Goal: Information Seeking & Learning: Learn about a topic

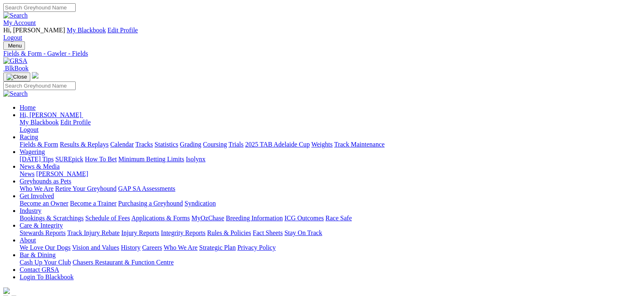
click at [26, 141] on link "Fields & Form" at bounding box center [39, 144] width 38 height 7
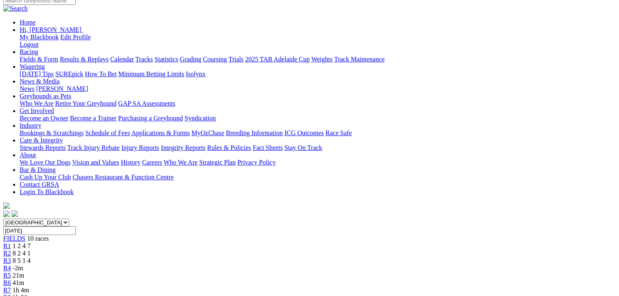
scroll to position [82, 0]
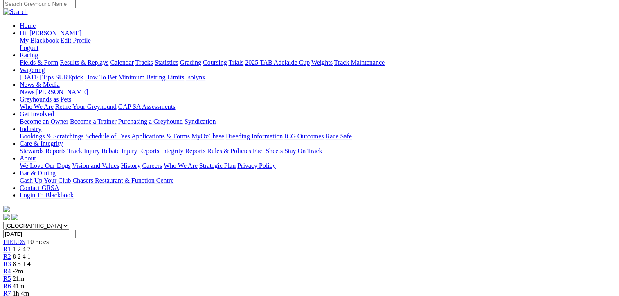
click at [220, 260] on div "R3 8 5 1 4" at bounding box center [309, 263] width 612 height 7
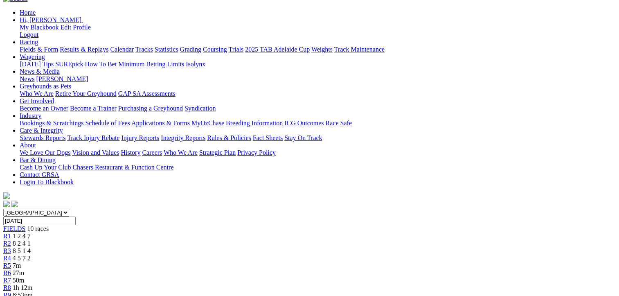
scroll to position [123, 0]
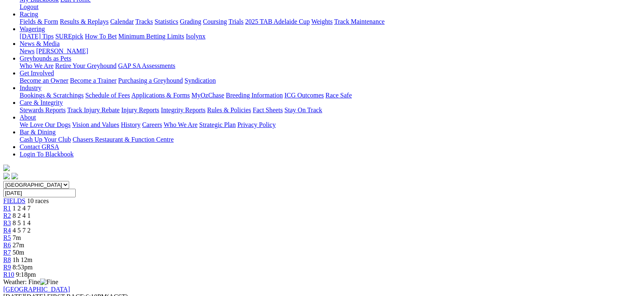
click at [31, 219] on span "8 5 1 4" at bounding box center [22, 222] width 18 height 7
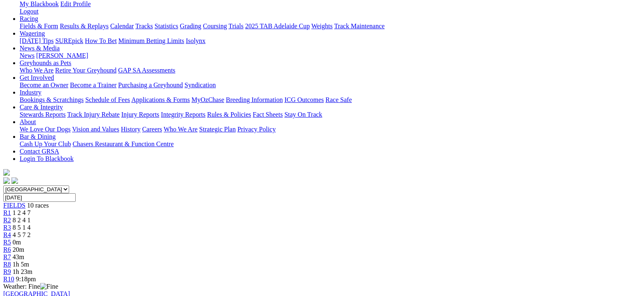
scroll to position [123, 0]
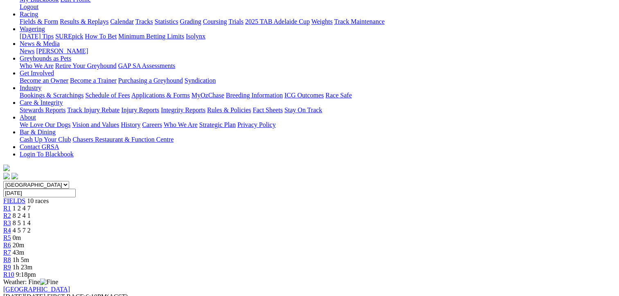
click at [31, 226] on span "4 5 7 2" at bounding box center [22, 229] width 18 height 7
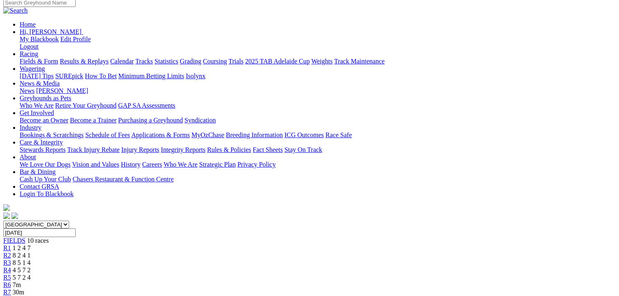
scroll to position [82, 0]
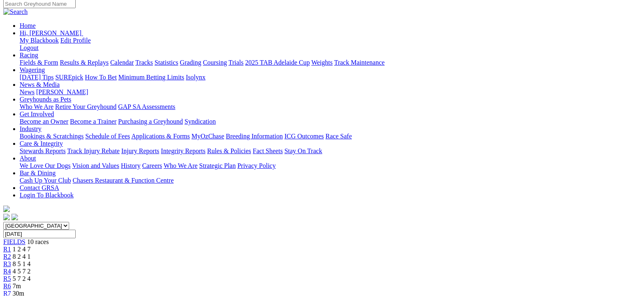
click at [11, 267] on span "R4" at bounding box center [7, 270] width 8 height 7
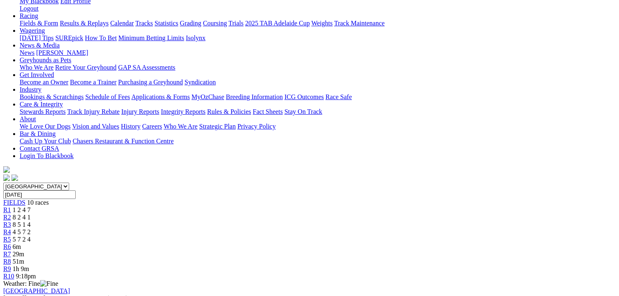
scroll to position [123, 0]
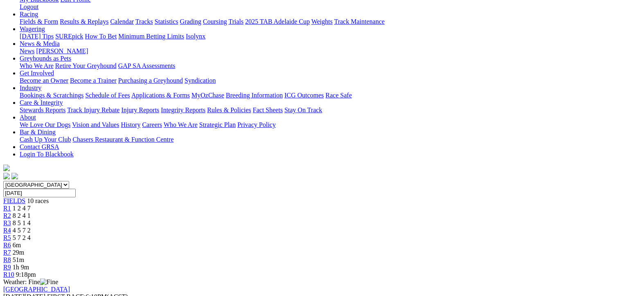
click at [11, 234] on span "R5" at bounding box center [7, 237] width 8 height 7
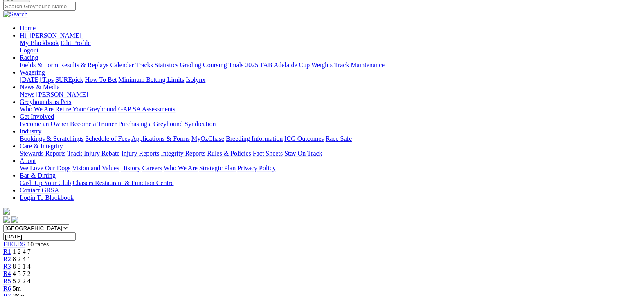
scroll to position [41, 0]
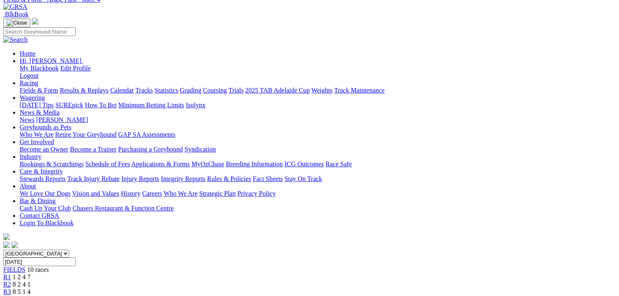
scroll to position [41, 0]
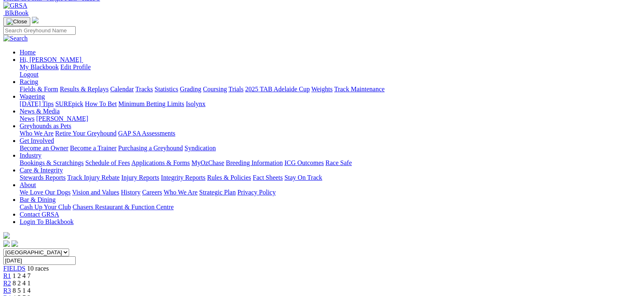
scroll to position [164, 0]
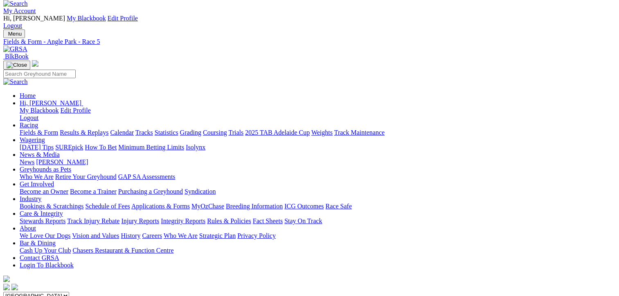
scroll to position [0, 0]
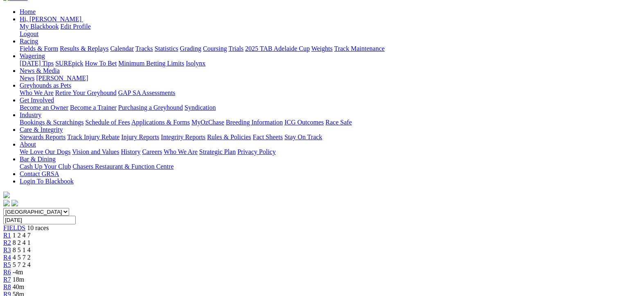
scroll to position [82, 0]
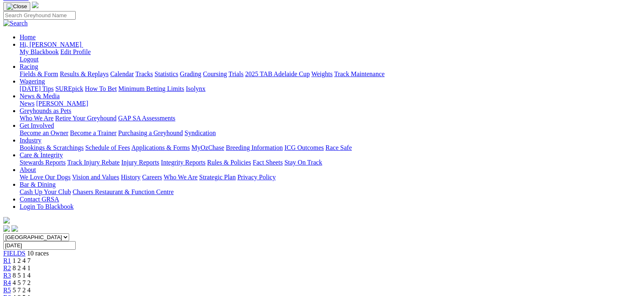
scroll to position [41, 0]
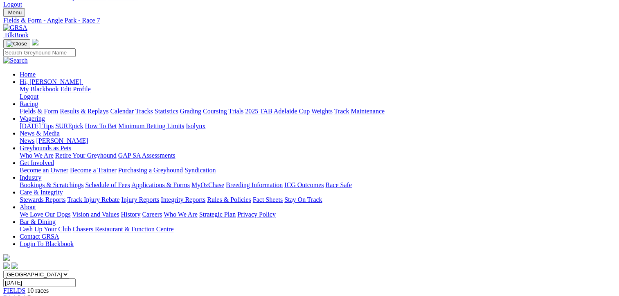
scroll to position [123, 0]
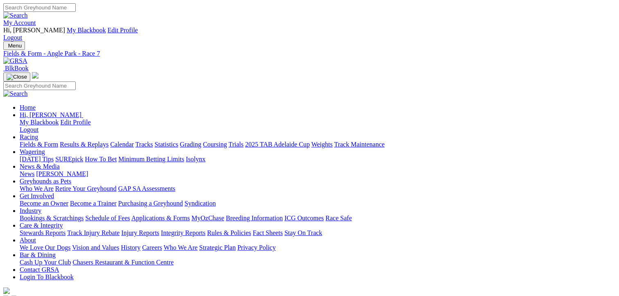
scroll to position [123, 0]
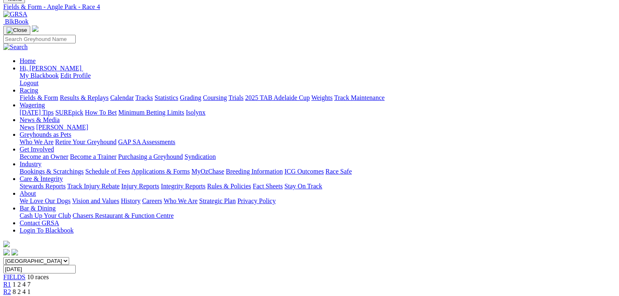
scroll to position [82, 0]
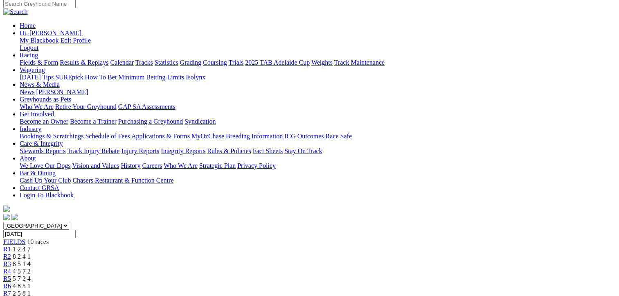
click at [31, 275] on span "5 7 2 4" at bounding box center [22, 278] width 18 height 7
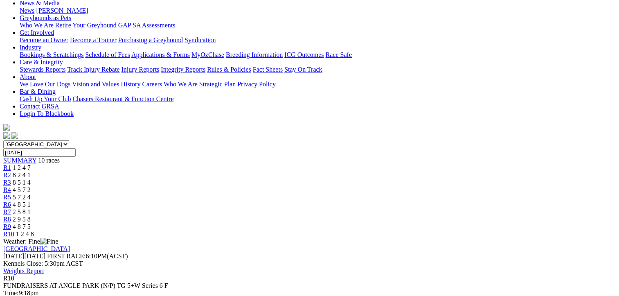
scroll to position [164, 0]
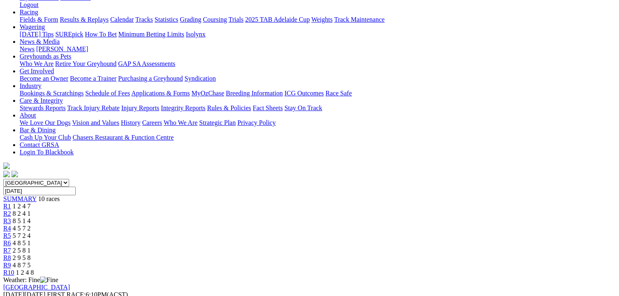
scroll to position [204, 0]
